Goal: Task Accomplishment & Management: Complete application form

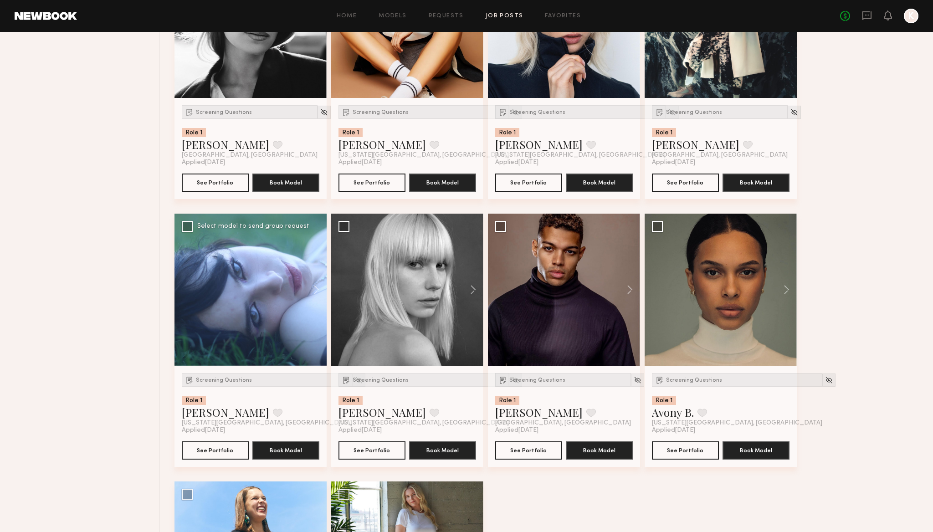
scroll to position [477, 0]
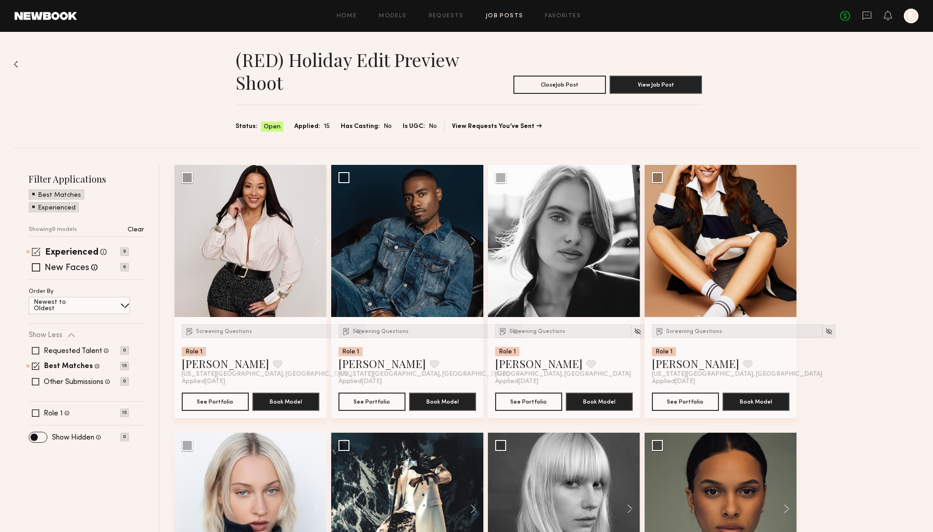
click at [36, 251] on span at bounding box center [36, 251] width 9 height 9
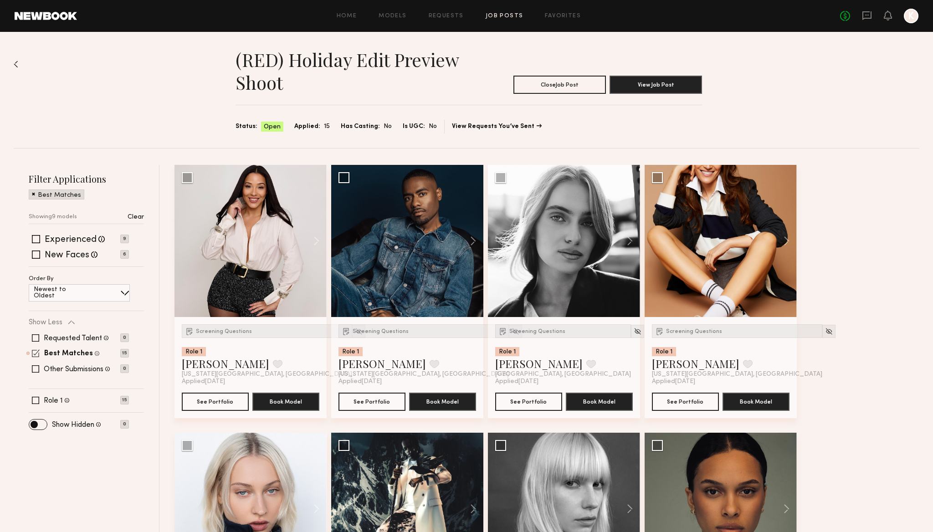
click at [36, 354] on span at bounding box center [36, 353] width 8 height 8
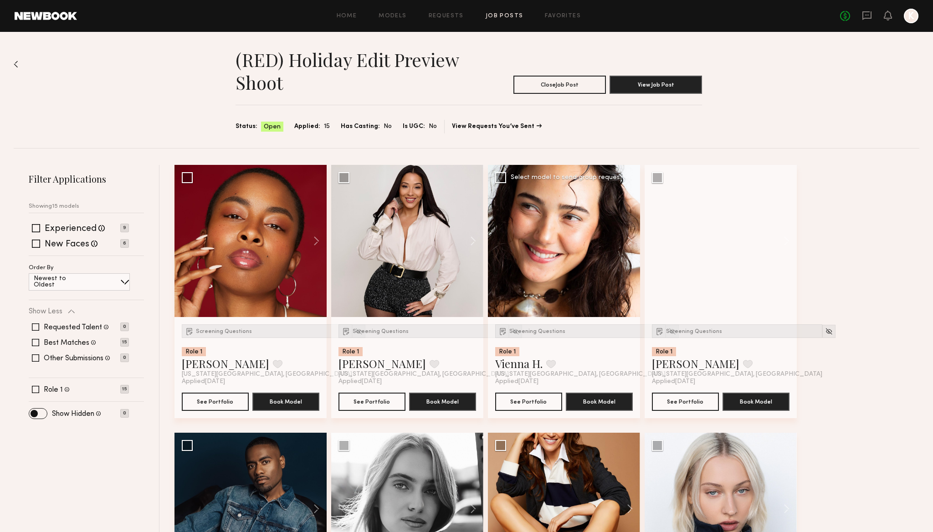
scroll to position [1, 0]
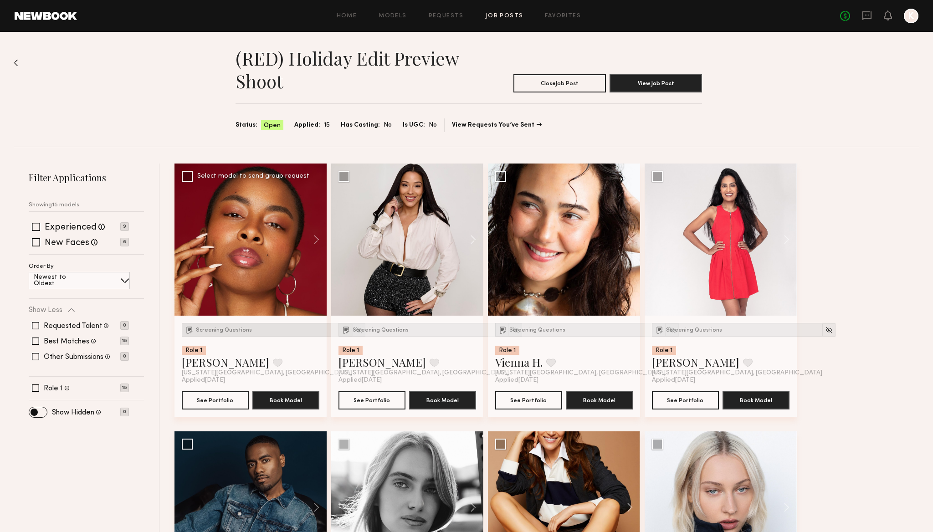
click at [214, 325] on div "Screening Questions" at bounding box center [267, 330] width 170 height 14
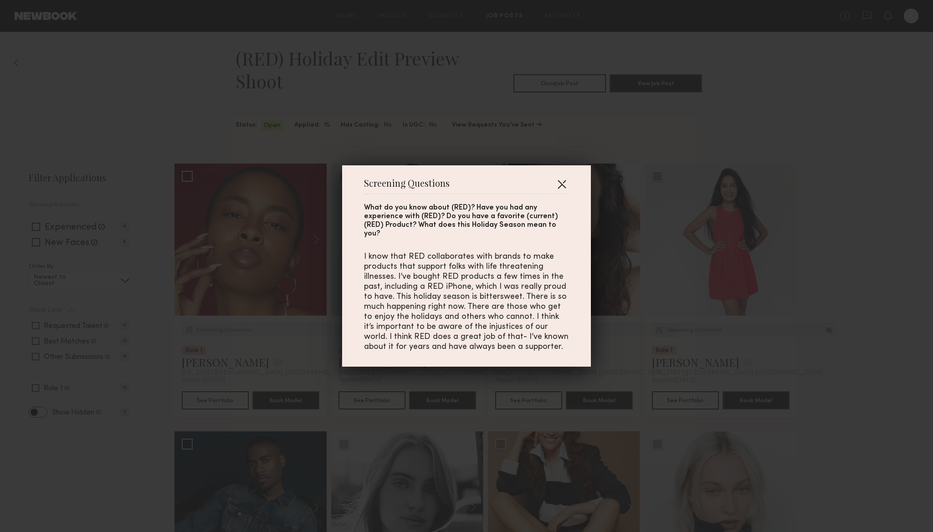
click at [560, 188] on button "button" at bounding box center [561, 184] width 15 height 15
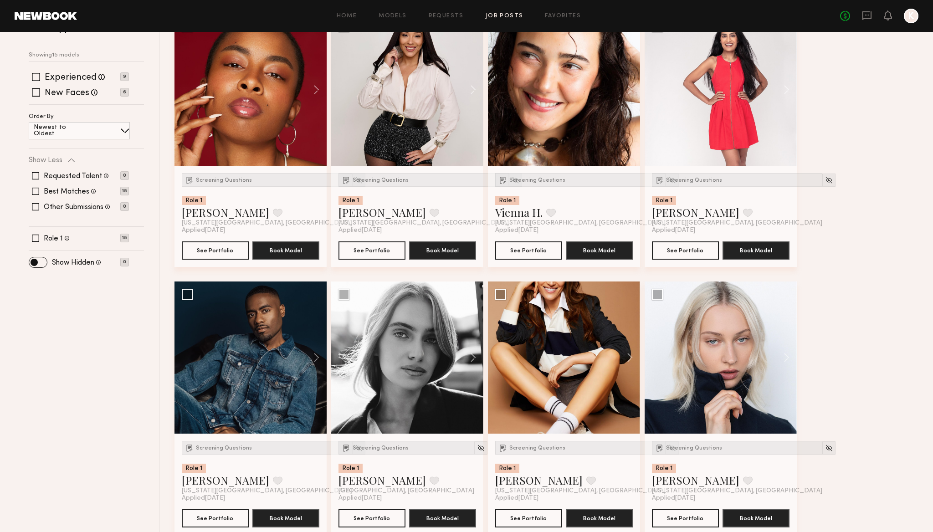
scroll to position [0, 0]
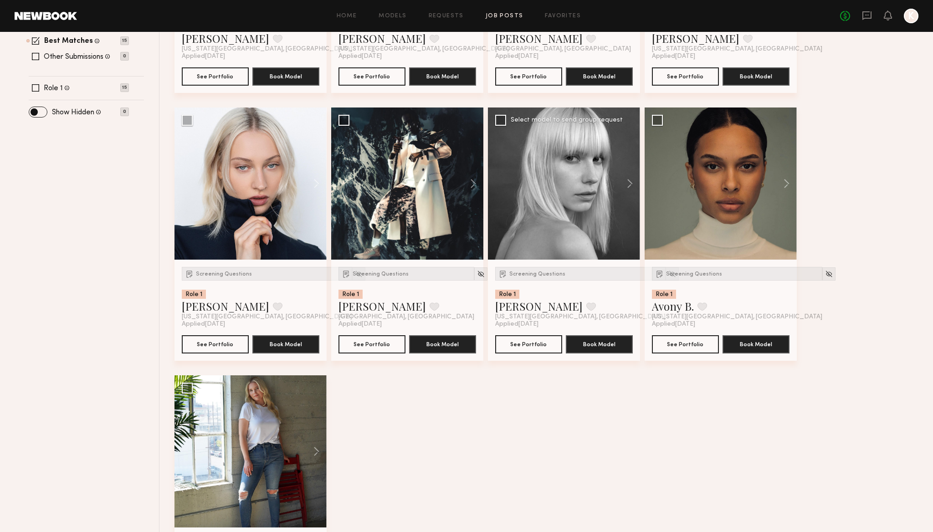
scroll to position [135, 0]
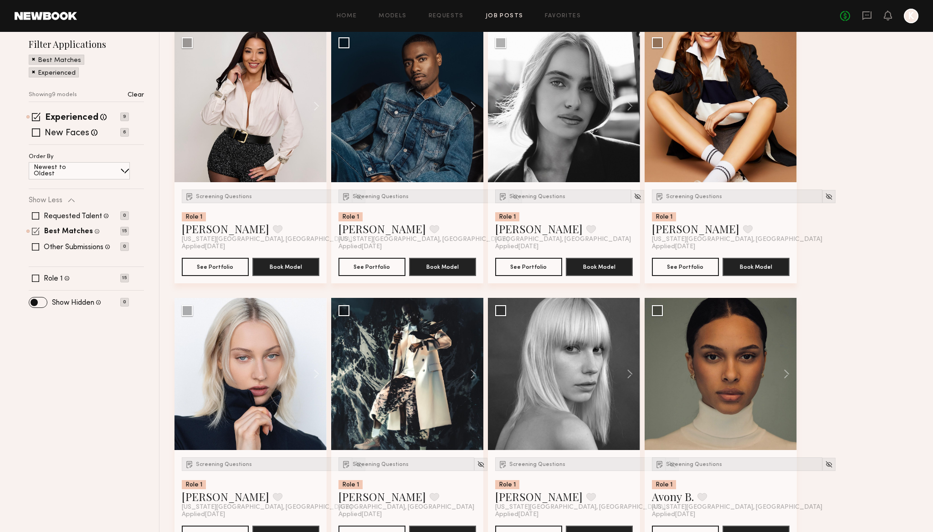
click at [38, 229] on span at bounding box center [36, 231] width 8 height 8
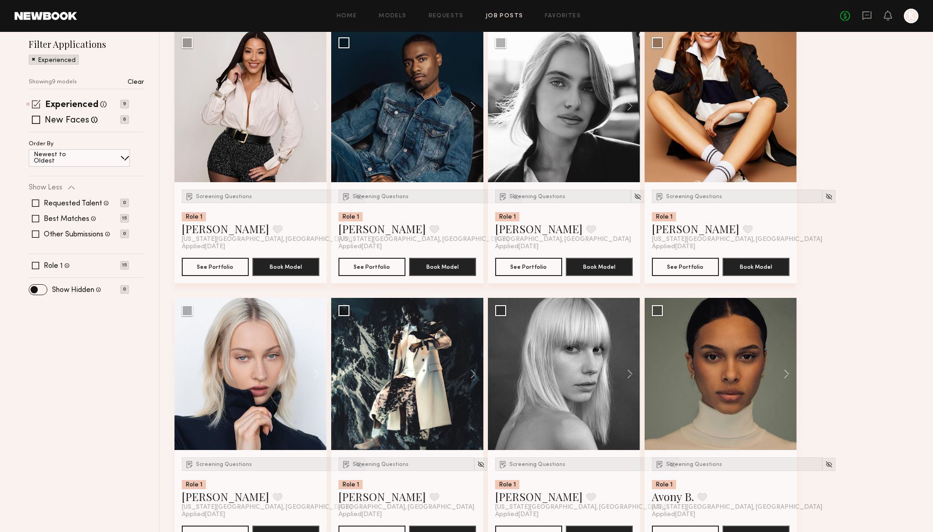
click at [37, 103] on span at bounding box center [36, 104] width 9 height 9
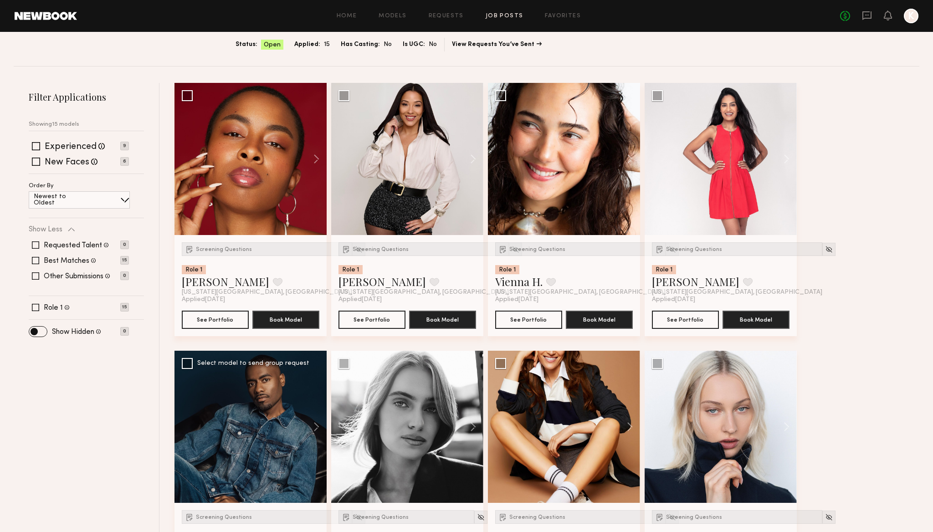
scroll to position [65, 0]
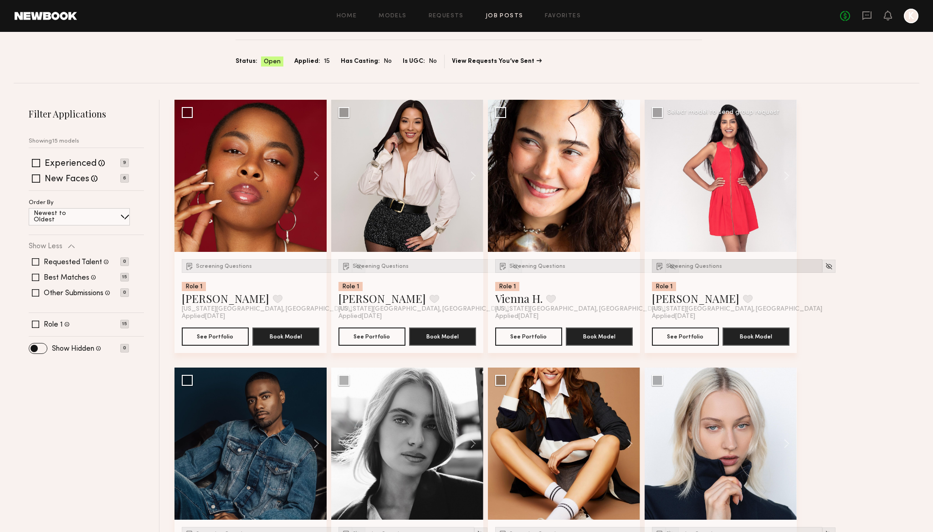
click at [704, 268] on span "Screening Questions" at bounding box center [694, 266] width 56 height 5
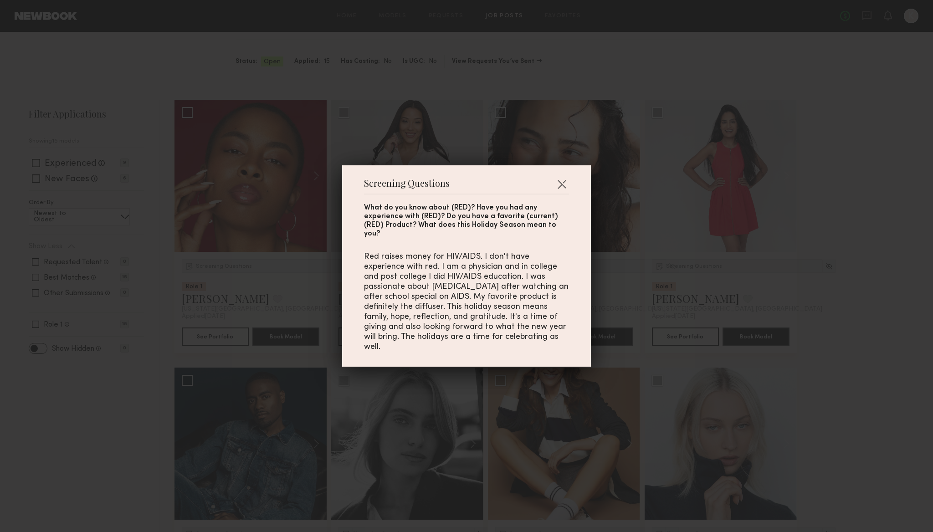
click at [853, 275] on div "Screening Questions What do you know about (RED)? Have you had any experience w…" at bounding box center [466, 266] width 933 height 532
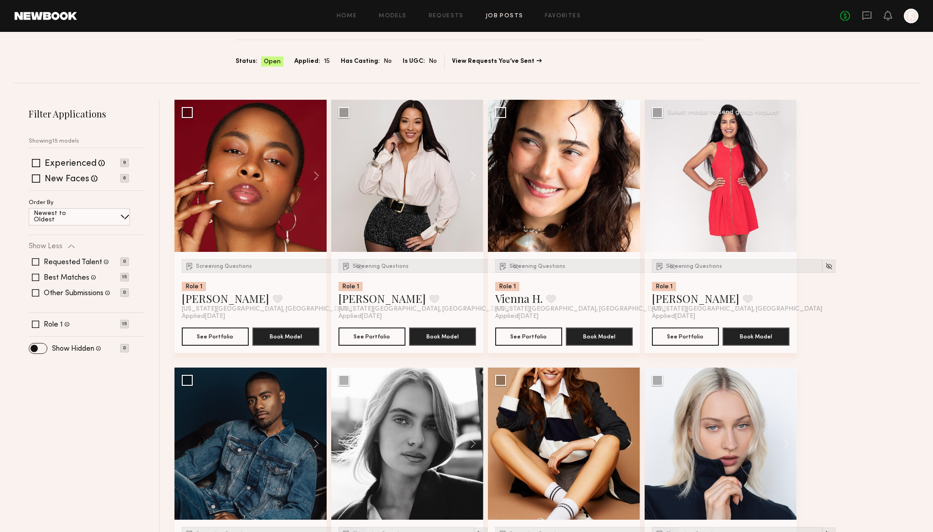
click at [724, 206] on div at bounding box center [721, 176] width 152 height 152
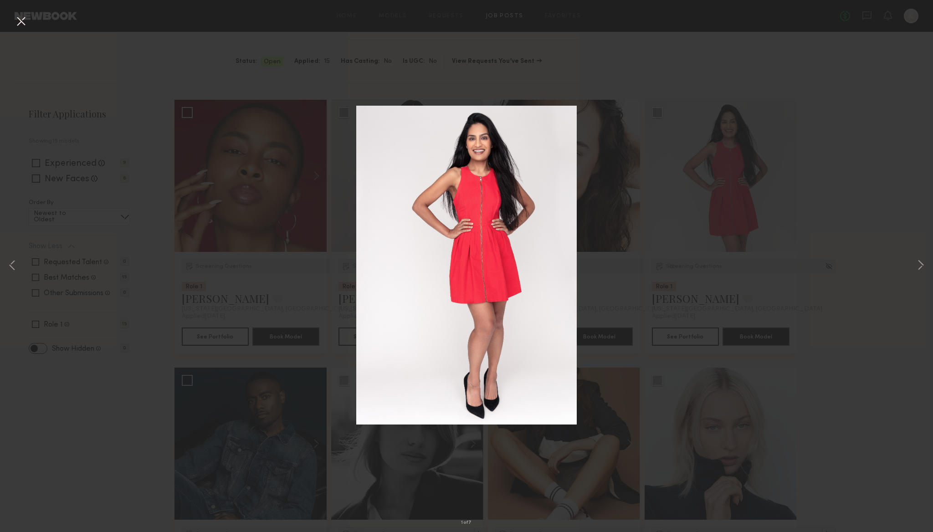
click at [778, 138] on div "1 of 7" at bounding box center [466, 266] width 933 height 532
click at [143, 59] on div "1 of 7" at bounding box center [466, 266] width 933 height 532
click at [230, 219] on div "1 of 7" at bounding box center [466, 266] width 933 height 532
click at [179, 160] on div "1 of 7" at bounding box center [466, 266] width 933 height 532
click at [22, 18] on button at bounding box center [21, 22] width 15 height 16
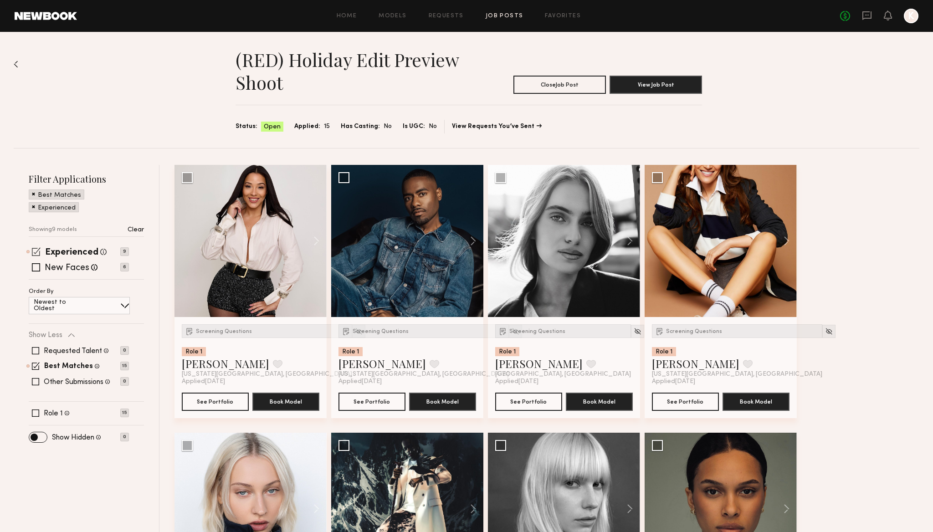
click at [33, 249] on span at bounding box center [36, 251] width 9 height 9
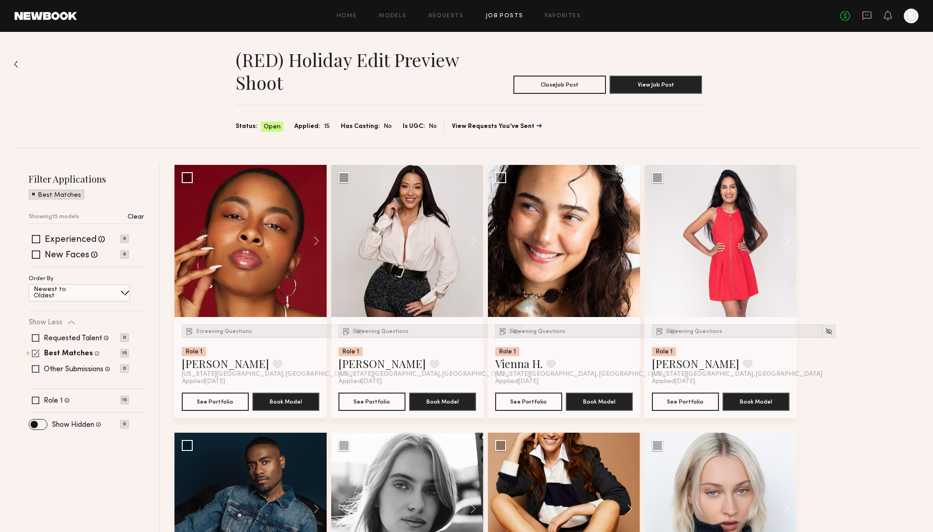
click at [36, 353] on span at bounding box center [36, 353] width 8 height 8
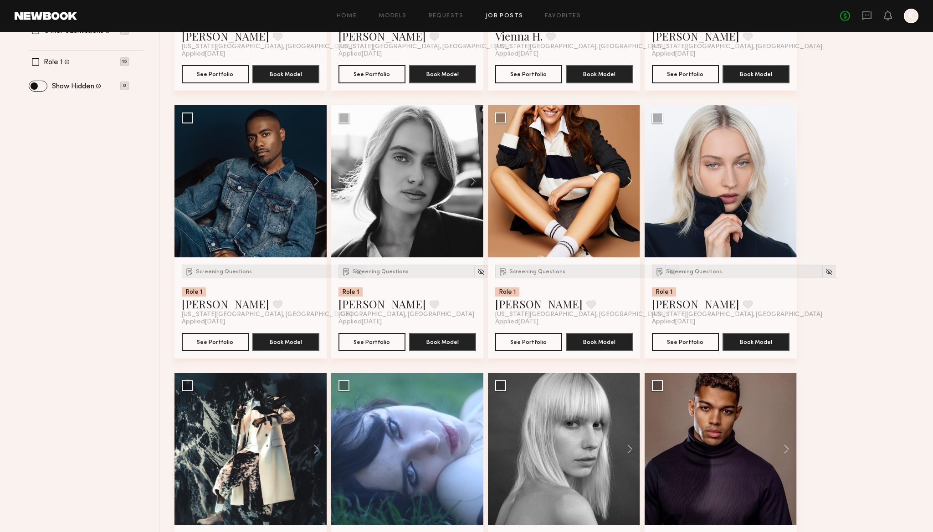
scroll to position [385, 0]
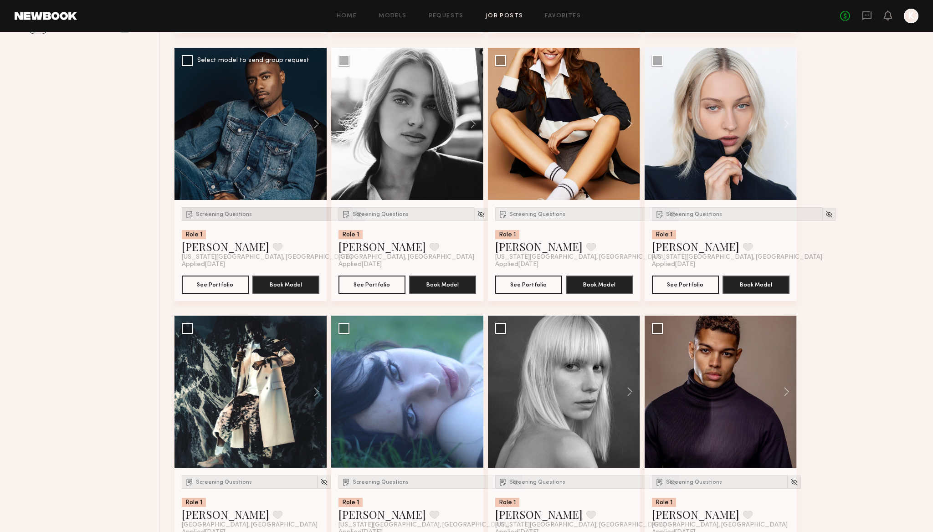
click at [205, 213] on span "Screening Questions" at bounding box center [224, 214] width 56 height 5
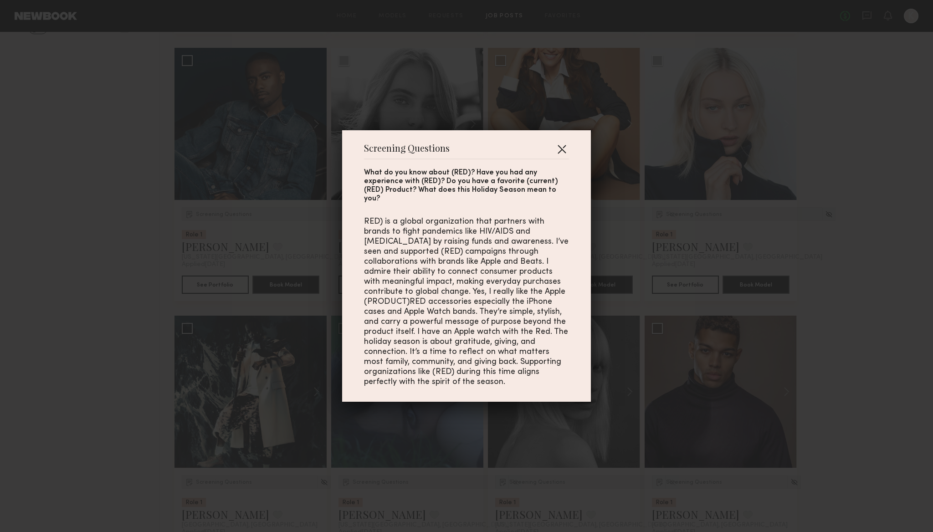
click at [567, 152] on button "button" at bounding box center [561, 149] width 15 height 15
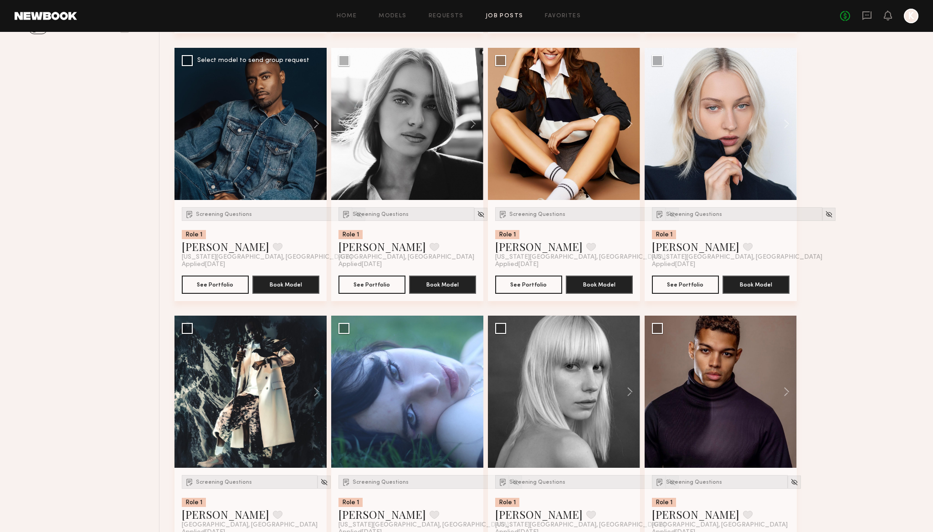
click at [267, 135] on div at bounding box center [250, 124] width 152 height 152
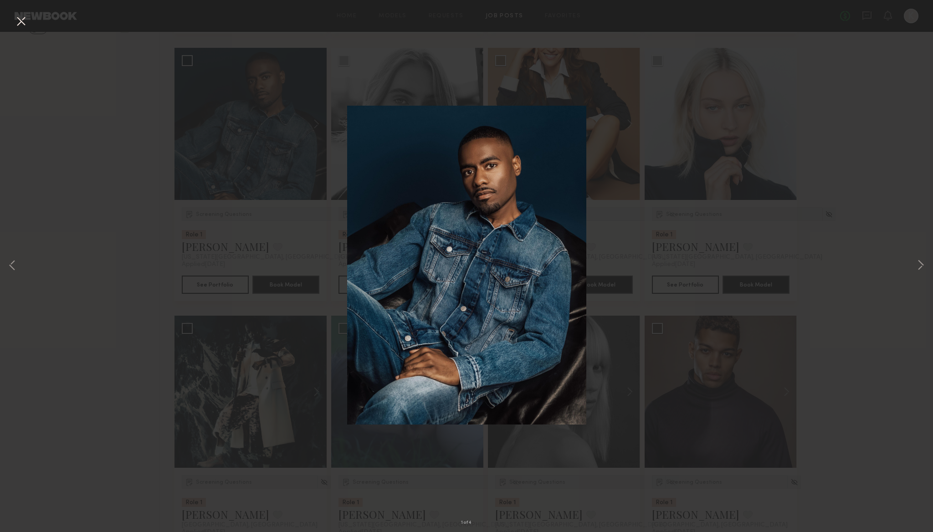
click at [276, 179] on div "1 of 4" at bounding box center [466, 266] width 933 height 532
click at [10, 23] on div "1 of 4" at bounding box center [466, 266] width 933 height 532
click at [23, 22] on button at bounding box center [21, 22] width 15 height 16
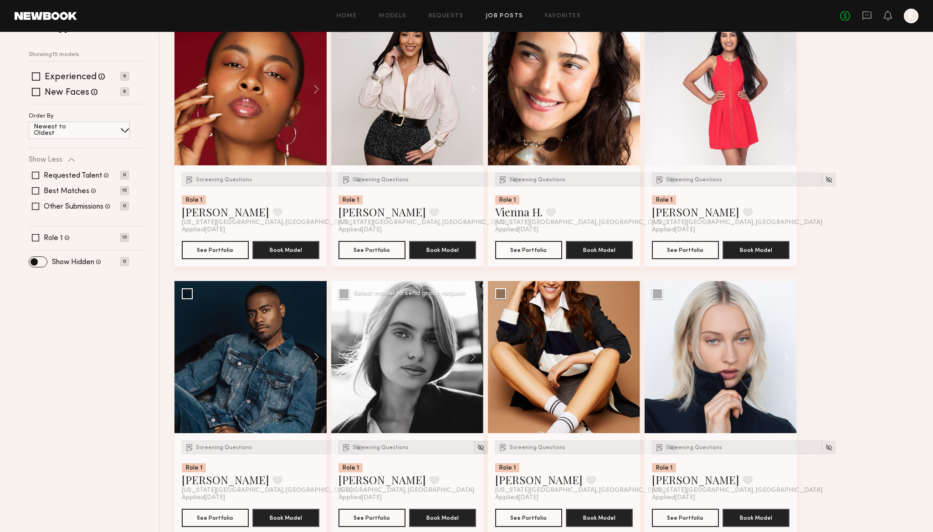
scroll to position [0, 0]
